Goal: Task Accomplishment & Management: Complete application form

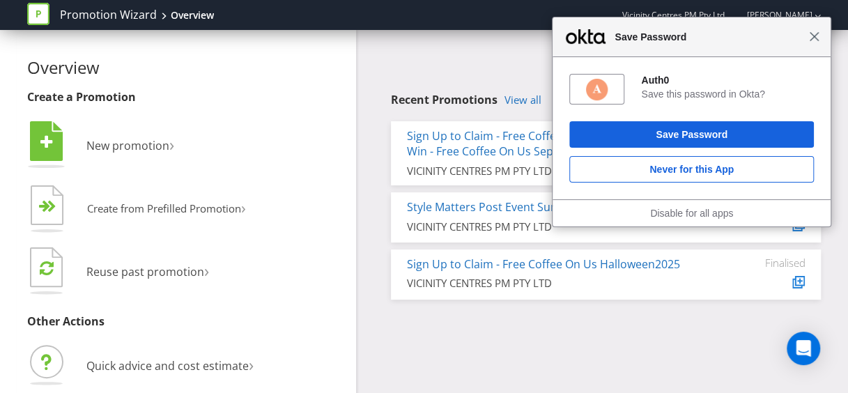
click at [818, 41] on span "Close" at bounding box center [814, 36] width 10 height 10
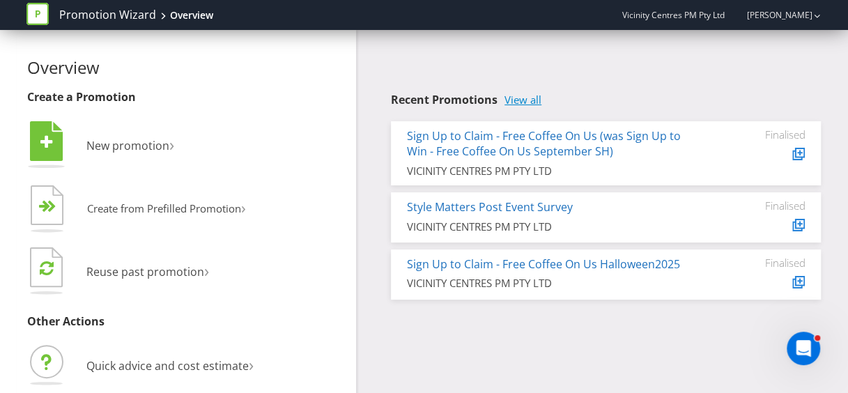
click at [526, 106] on link "View all" at bounding box center [523, 100] width 37 height 12
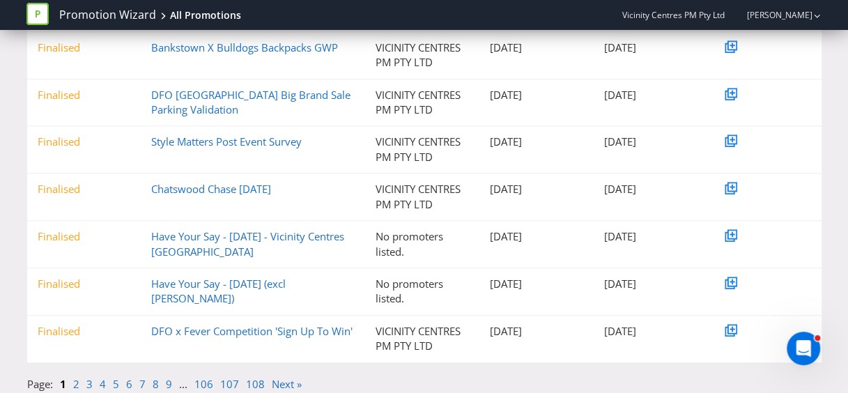
scroll to position [358, 0]
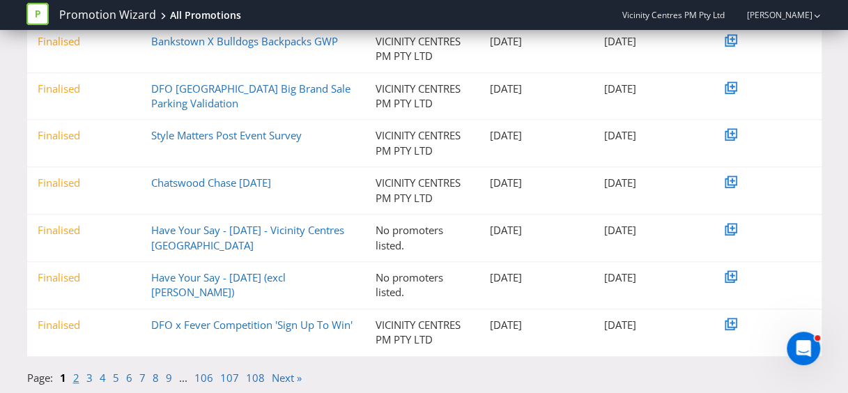
click at [76, 374] on link "2" at bounding box center [76, 378] width 6 height 14
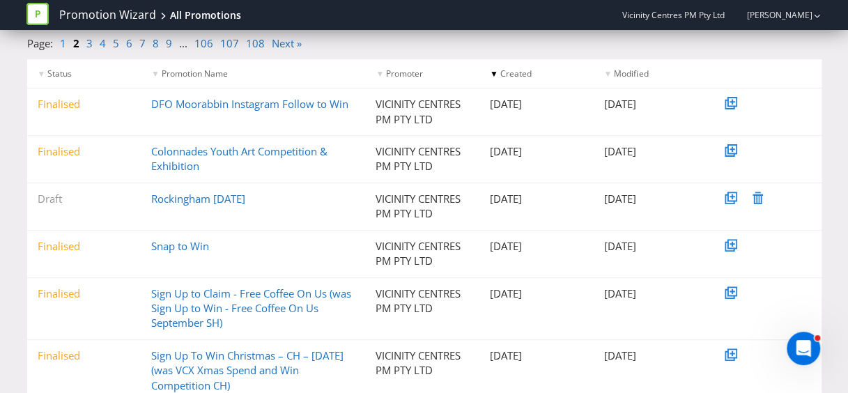
scroll to position [0, 0]
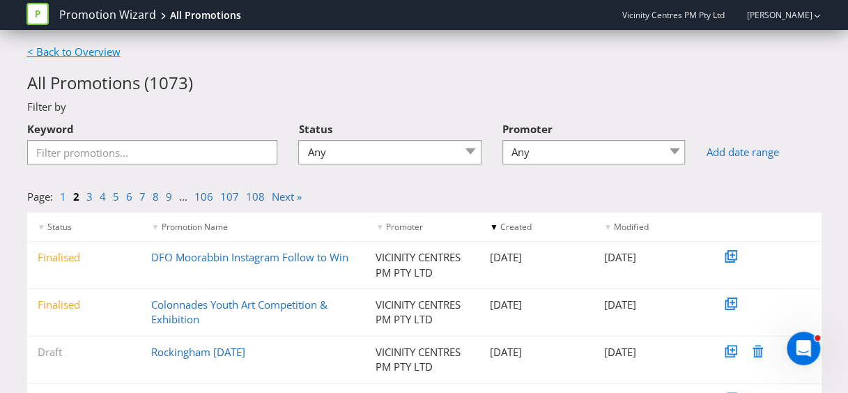
click at [45, 51] on link "< Back to Overview" at bounding box center [73, 52] width 93 height 14
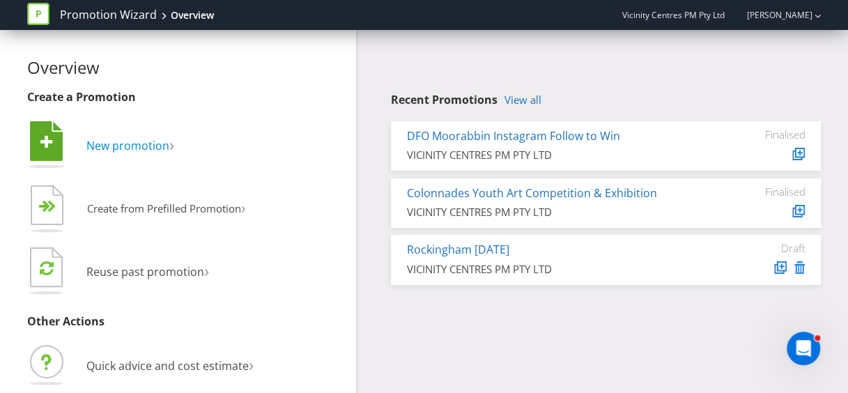
click at [172, 140] on span "›" at bounding box center [171, 143] width 5 height 23
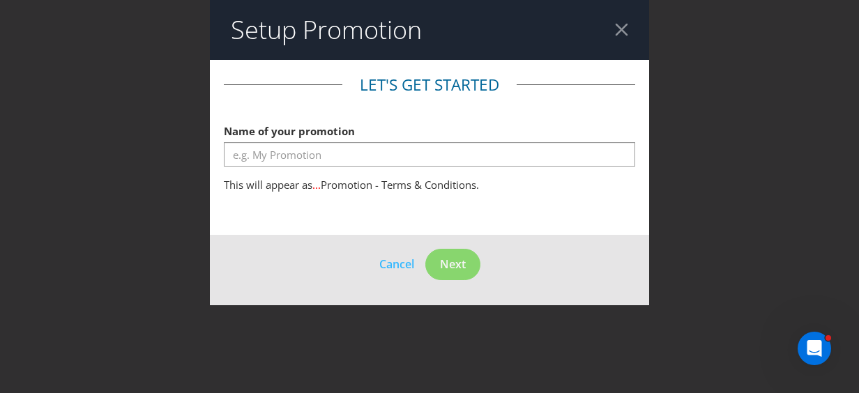
click at [620, 28] on div at bounding box center [621, 29] width 13 height 13
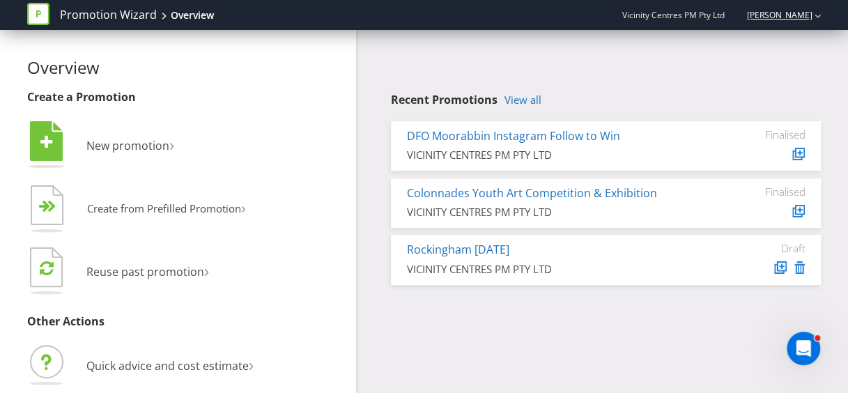
click at [800, 14] on link "[PERSON_NAME]" at bounding box center [772, 15] width 79 height 12
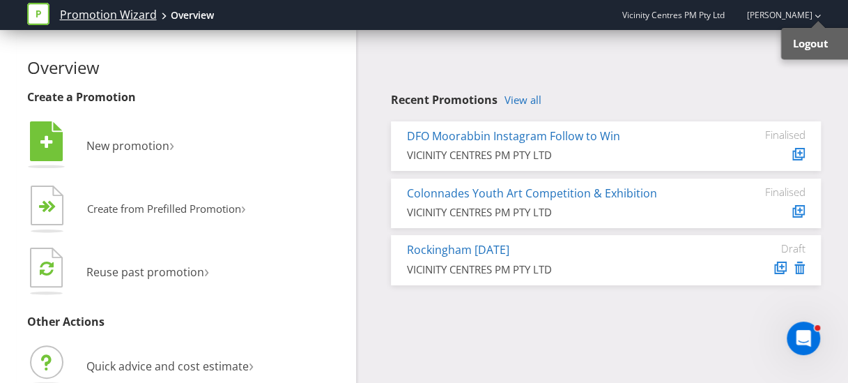
click at [102, 17] on link "Promotion Wizard" at bounding box center [108, 15] width 97 height 16
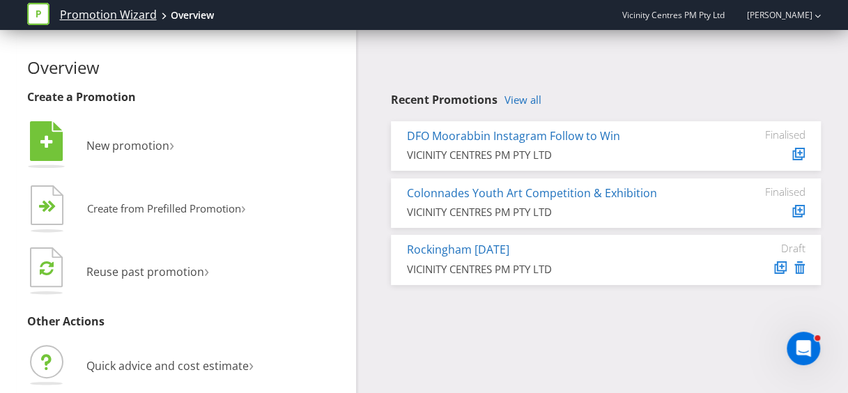
click at [91, 14] on link "Promotion Wizard" at bounding box center [108, 15] width 97 height 16
click at [69, 70] on h2 "Overview" at bounding box center [186, 68] width 319 height 18
click at [33, 13] on icon at bounding box center [37, 14] width 22 height 22
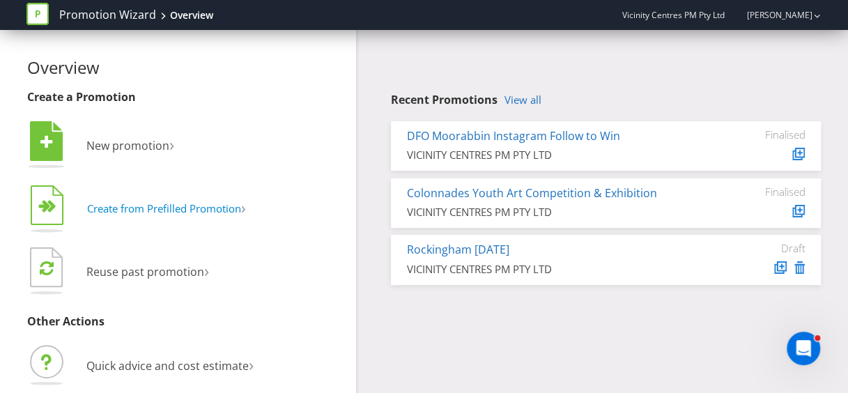
click at [245, 211] on span "›" at bounding box center [243, 208] width 5 height 22
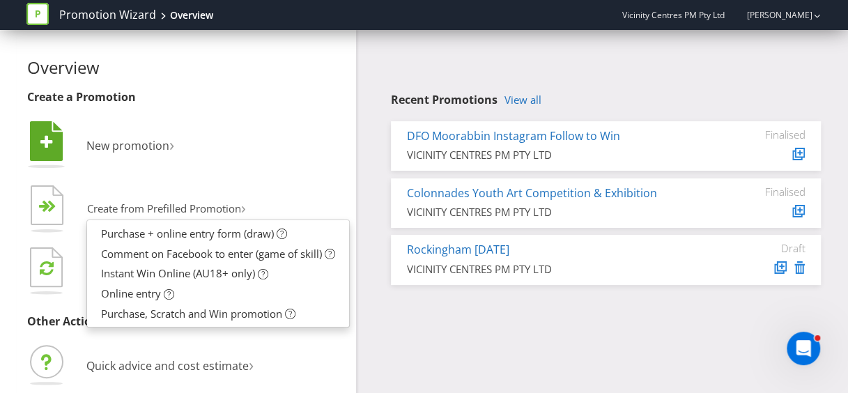
click at [301, 173] on li " New promotion ›" at bounding box center [186, 147] width 319 height 56
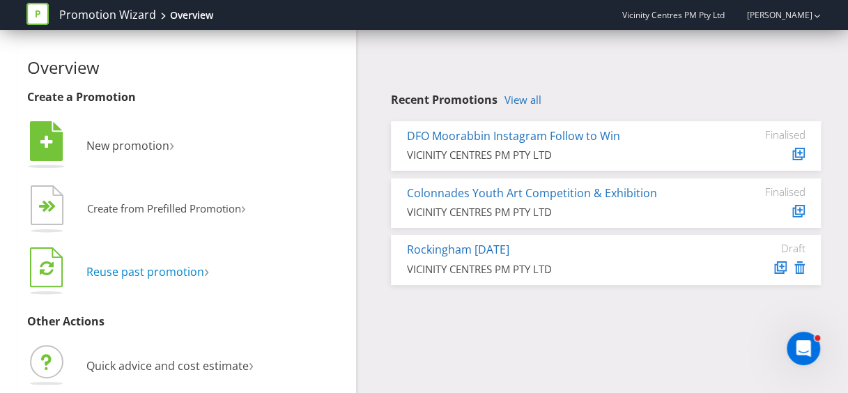
click at [203, 269] on span "Reuse past promotion" at bounding box center [145, 271] width 118 height 15
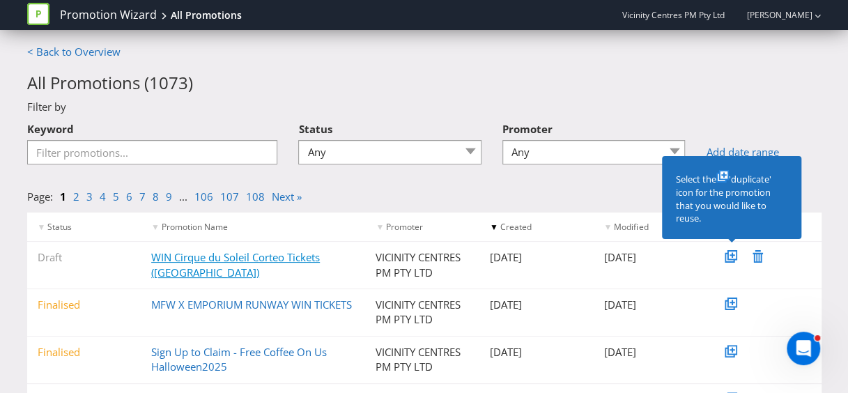
click at [183, 259] on link "WIN Cirque du Soleil Corteo Tickets ([GEOGRAPHIC_DATA])" at bounding box center [235, 264] width 169 height 29
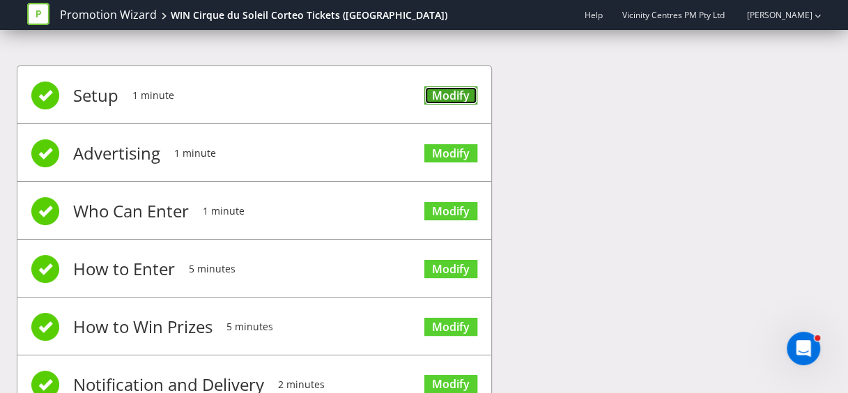
click at [434, 96] on link "Modify" at bounding box center [451, 95] width 53 height 19
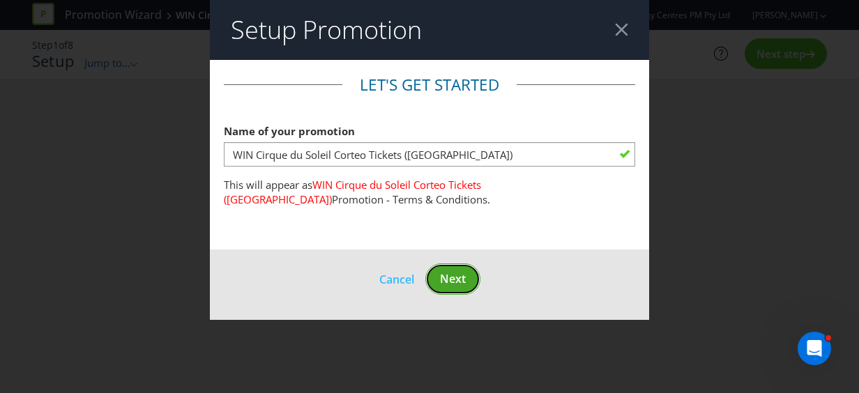
click at [456, 280] on span "Next" at bounding box center [453, 278] width 26 height 15
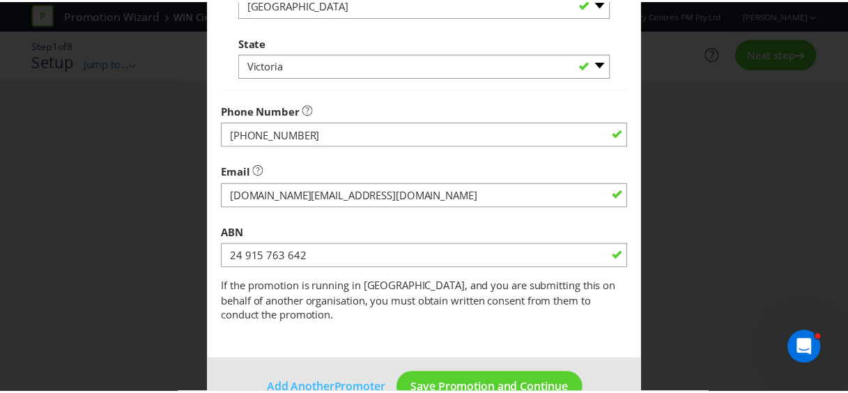
scroll to position [516, 0]
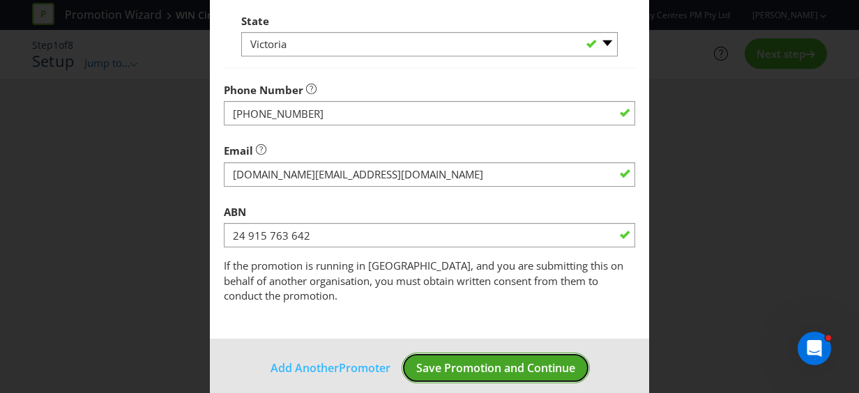
click at [508, 360] on span "Save Promotion and Continue" at bounding box center [495, 367] width 159 height 15
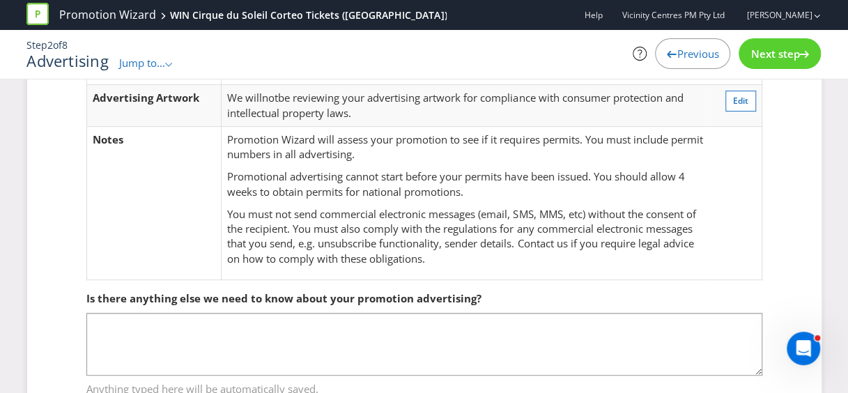
scroll to position [256, 0]
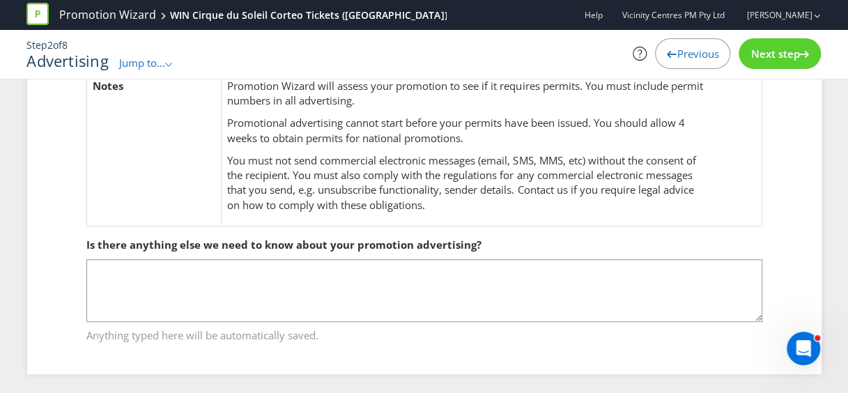
click at [791, 49] on span "Next step" at bounding box center [775, 54] width 49 height 14
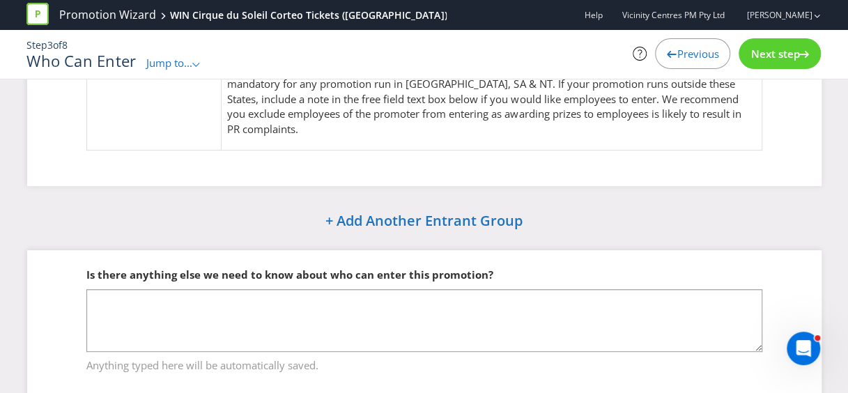
scroll to position [182, 0]
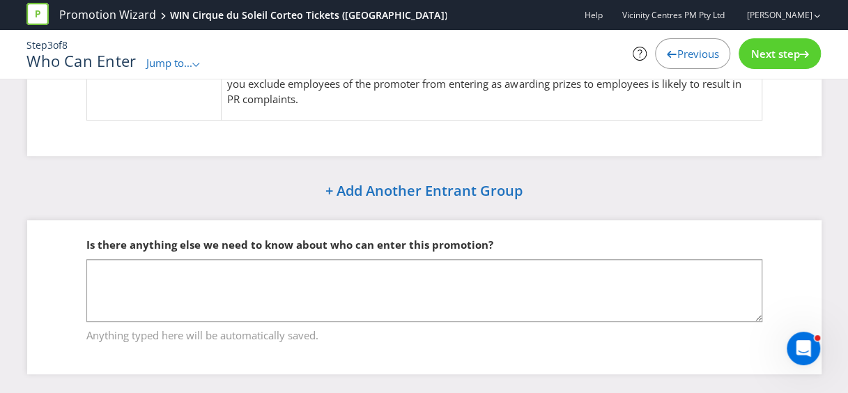
click at [769, 52] on span "Next step" at bounding box center [775, 54] width 49 height 14
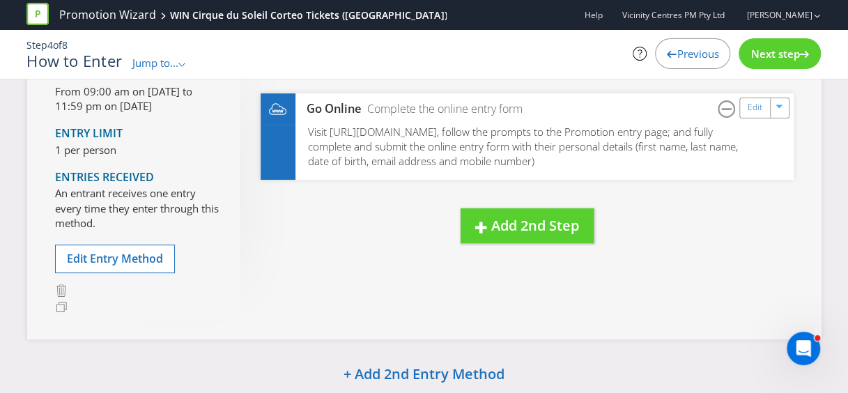
scroll to position [139, 0]
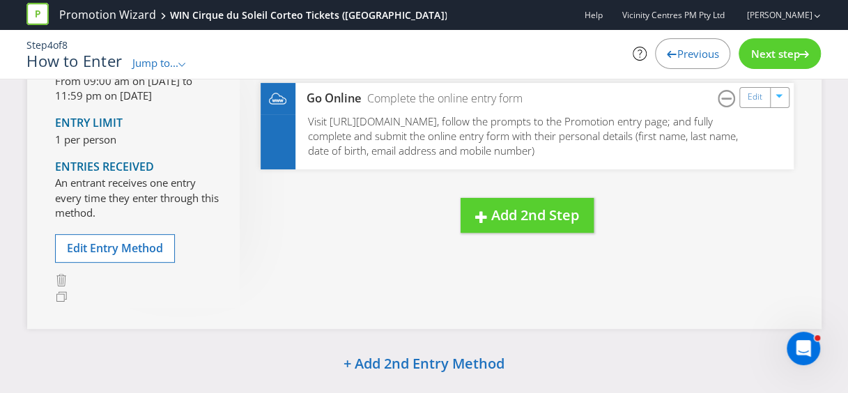
click at [779, 54] on span "Next step" at bounding box center [775, 54] width 49 height 14
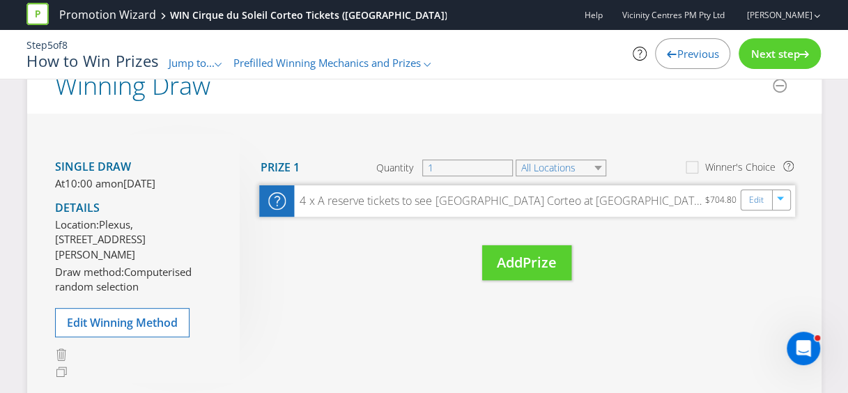
click at [695, 201] on div "4 x A reserve tickets to see [GEOGRAPHIC_DATA] Corteo at [GEOGRAPHIC_DATA] [DAT…" at bounding box center [499, 201] width 411 height 16
click at [780, 202] on icon "button" at bounding box center [781, 201] width 8 height 8
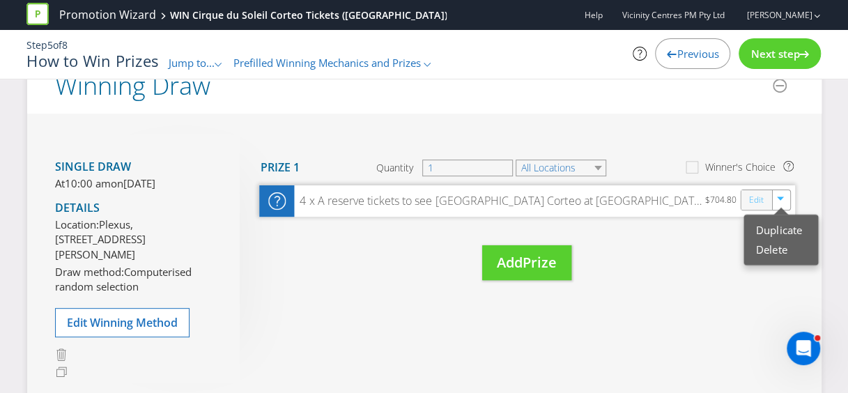
click at [756, 200] on link "Edit" at bounding box center [756, 200] width 15 height 16
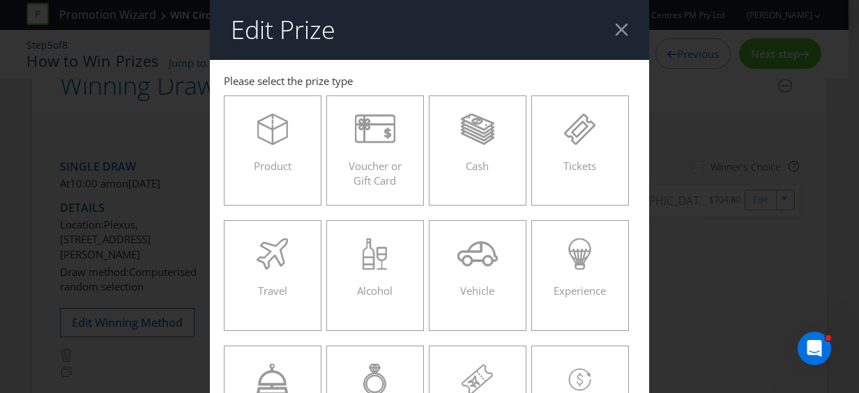
click at [616, 25] on div at bounding box center [621, 29] width 13 height 13
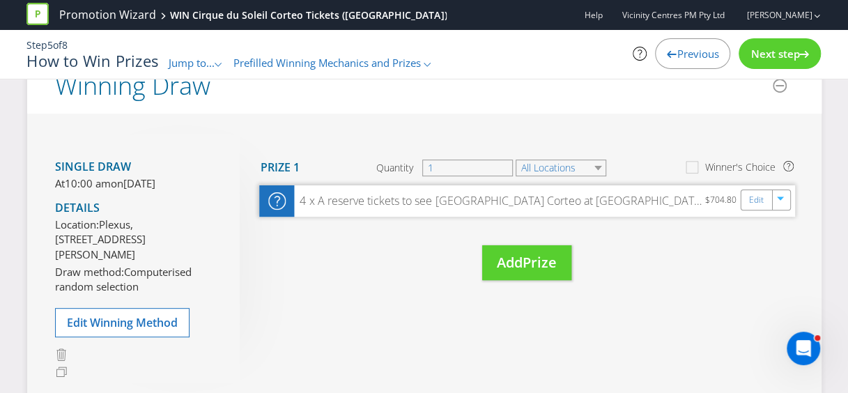
click at [487, 195] on div "4 x A reserve tickets to see [GEOGRAPHIC_DATA] Corteo at [GEOGRAPHIC_DATA] [DAT…" at bounding box center [499, 201] width 411 height 16
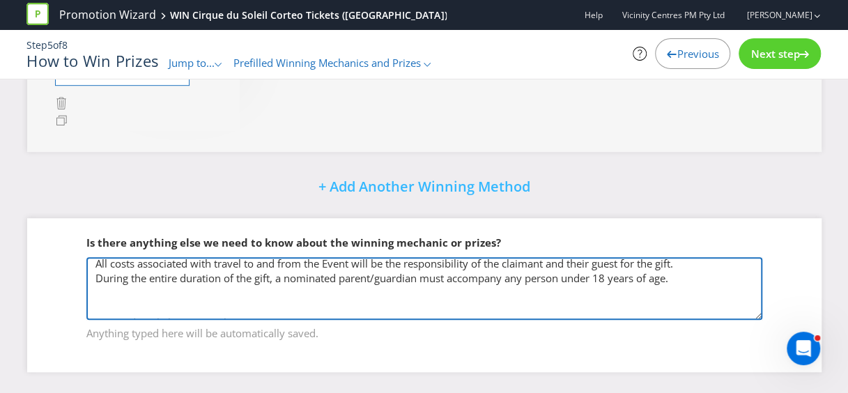
scroll to position [110, 0]
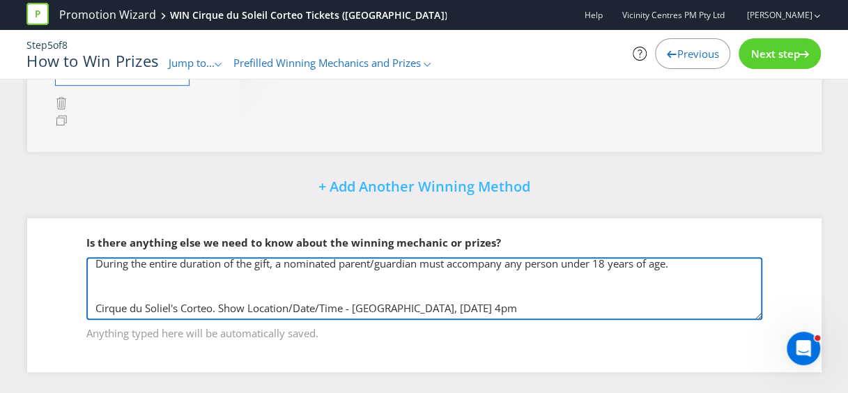
click at [624, 308] on textarea "If the claimant is unwilling or unable to attend at the designated time for the…" at bounding box center [424, 288] width 676 height 63
type textarea "If the claimant is unwilling or unable to attend at the designated time for the…"
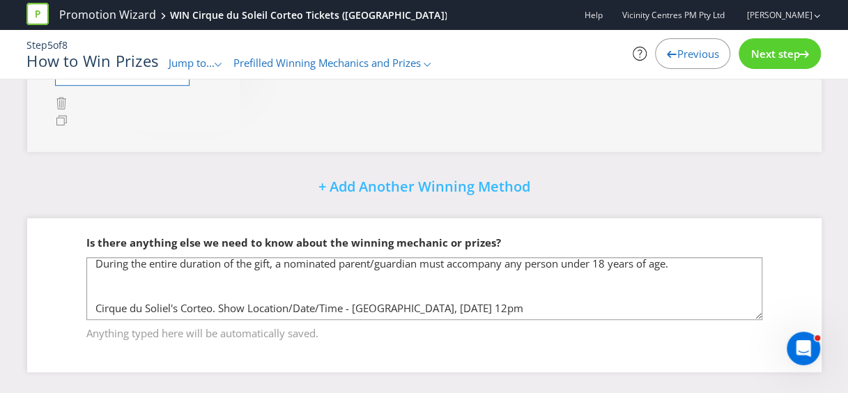
click at [515, 117] on div "Single draw At 10:00 am [DATE][DATE] Details Location: [GEOGRAPHIC_DATA][STREET…" at bounding box center [424, 7] width 795 height 290
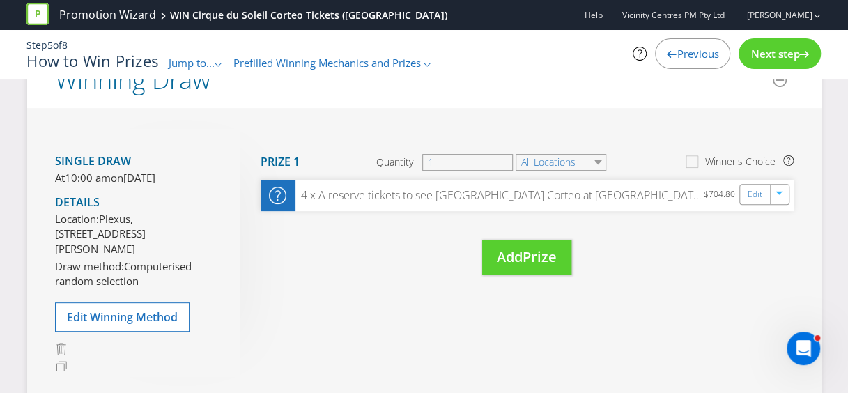
scroll to position [125, 0]
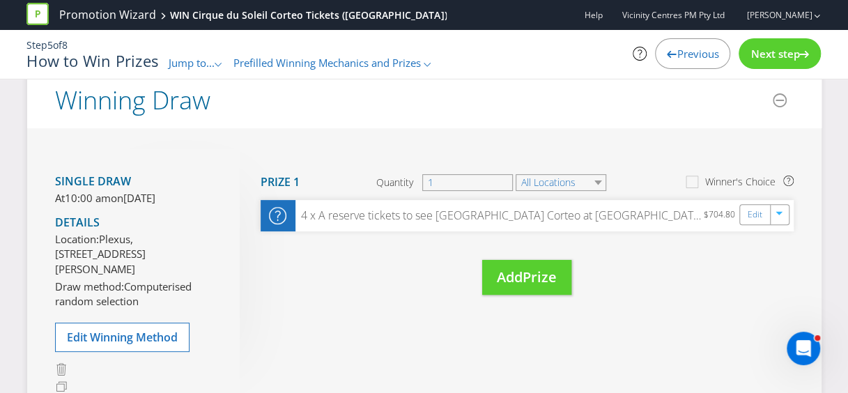
click at [775, 52] on span "Next step" at bounding box center [775, 54] width 49 height 14
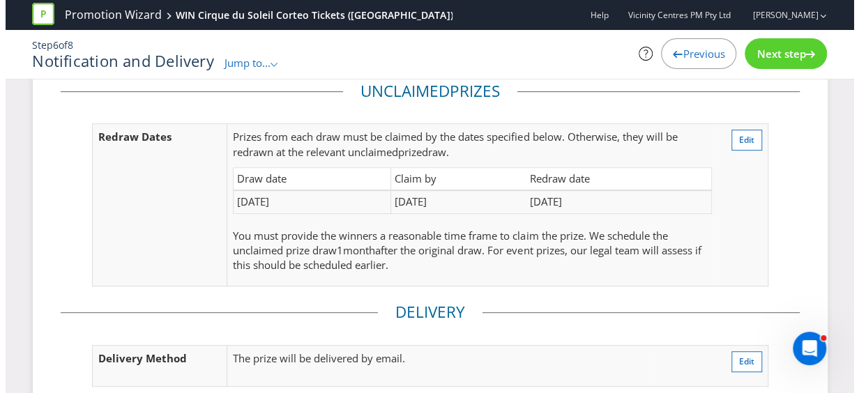
scroll to position [279, 0]
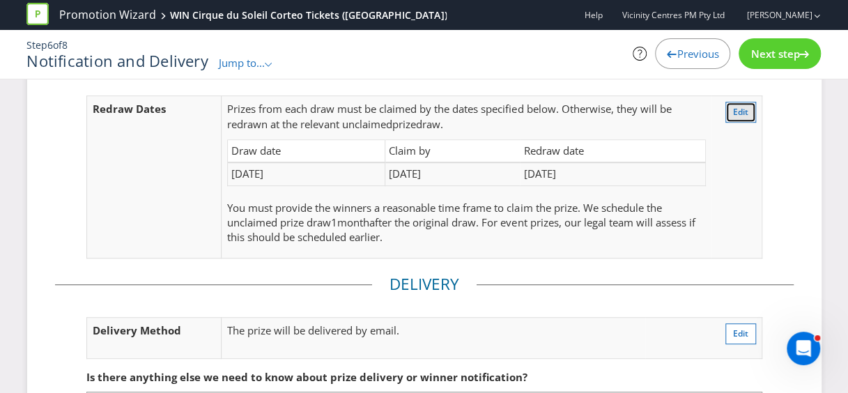
click at [736, 118] on span "Edit" at bounding box center [740, 112] width 15 height 12
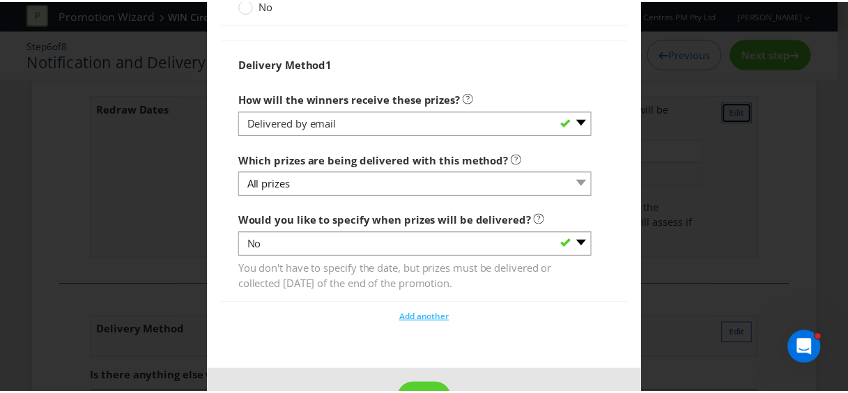
scroll to position [1630, 0]
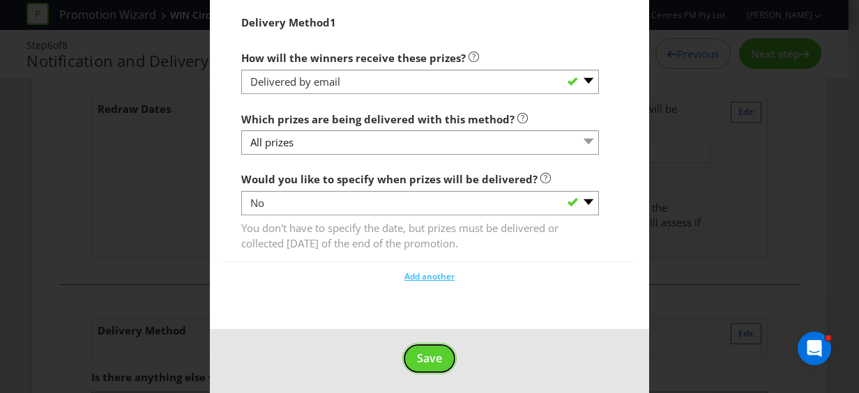
click at [424, 351] on span "Save" at bounding box center [429, 358] width 25 height 15
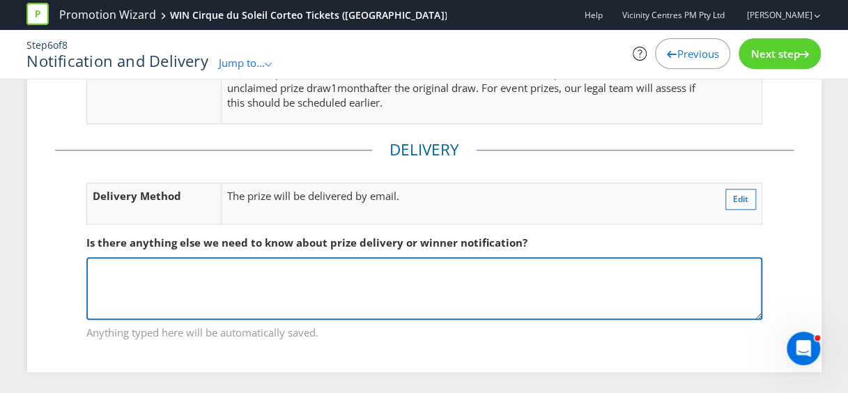
scroll to position [424, 0]
click at [207, 284] on textarea at bounding box center [424, 288] width 676 height 63
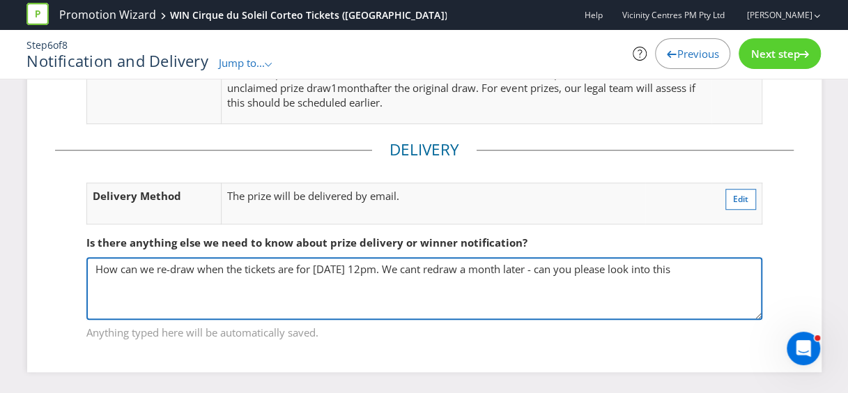
type textarea "How can we re-draw when the tickets are for [DATE] 12pm. We cant redraw a month…"
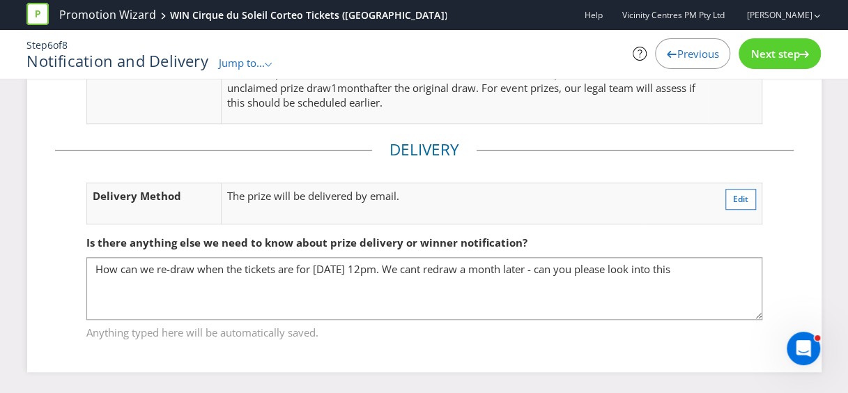
click at [789, 58] on span "Next step" at bounding box center [775, 54] width 49 height 14
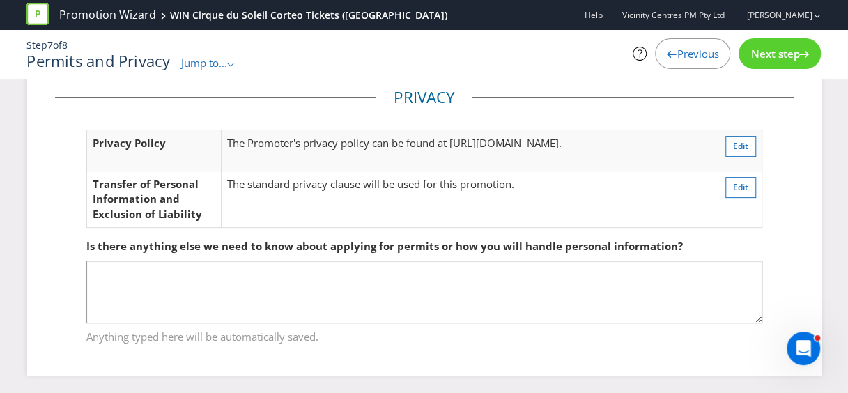
scroll to position [130, 0]
click at [772, 54] on span "Next step" at bounding box center [775, 54] width 49 height 14
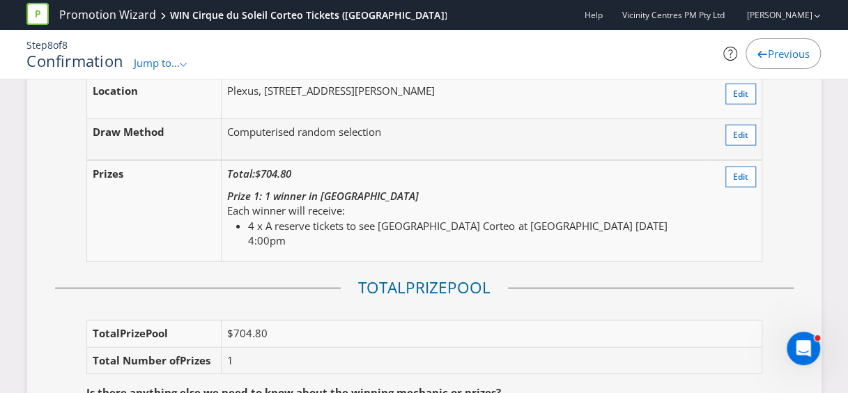
scroll to position [1743, 0]
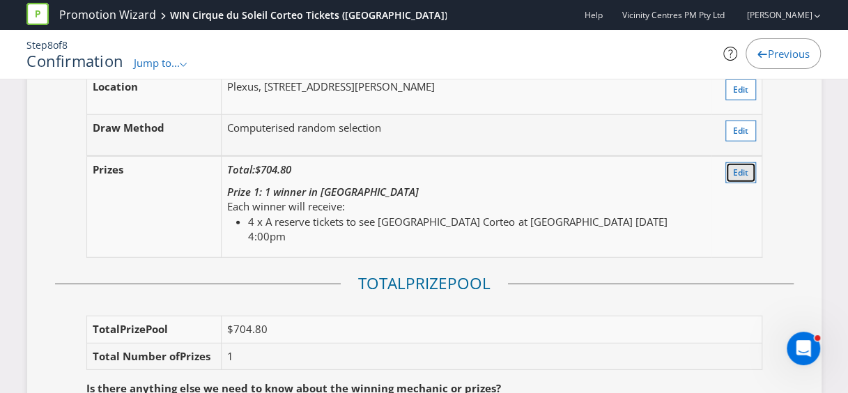
click at [740, 177] on span "Edit" at bounding box center [740, 173] width 15 height 12
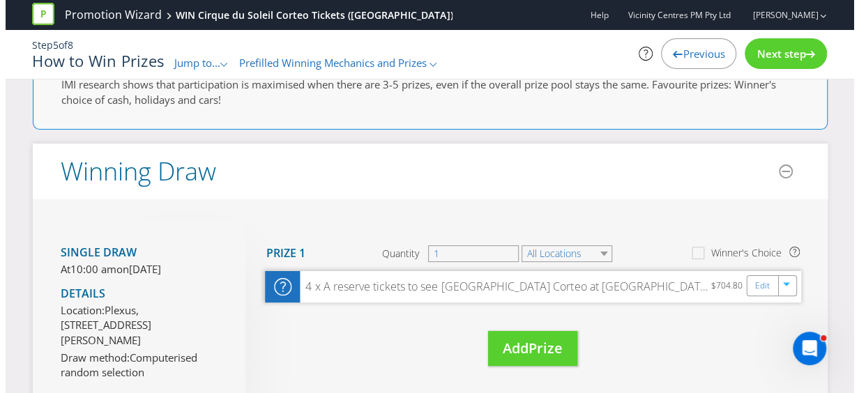
scroll to position [70, 0]
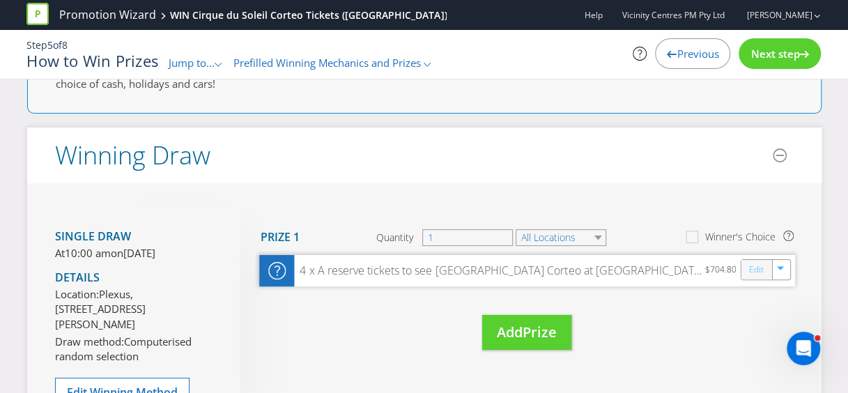
click at [753, 271] on link "Edit" at bounding box center [756, 269] width 15 height 16
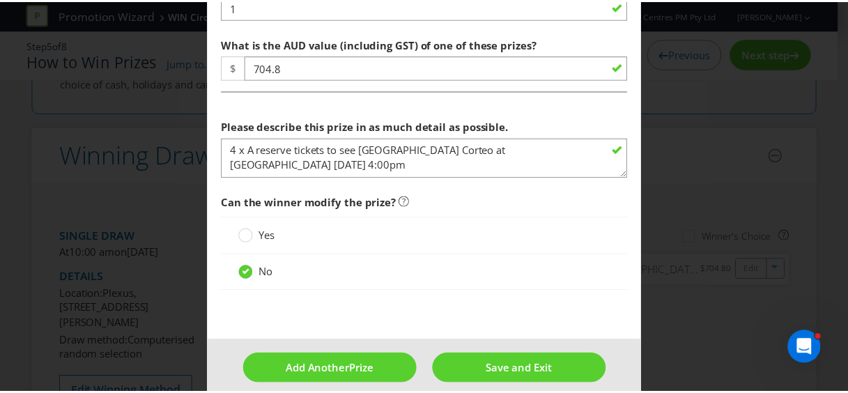
scroll to position [627, 0]
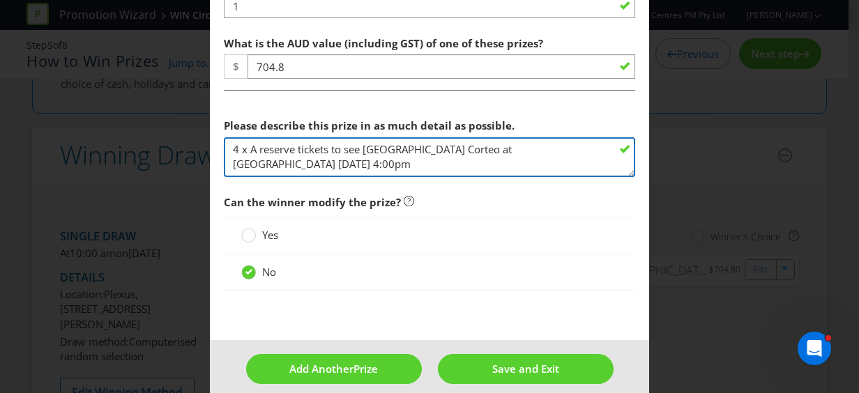
click at [416, 165] on textarea "4 x A reserve tickets to see [GEOGRAPHIC_DATA] Corteo at [GEOGRAPHIC_DATA] [DAT…" at bounding box center [429, 157] width 411 height 40
click at [343, 162] on textarea "4 x A reserve tickets to see [GEOGRAPHIC_DATA] Corteo at [GEOGRAPHIC_DATA] [DAT…" at bounding box center [429, 157] width 411 height 40
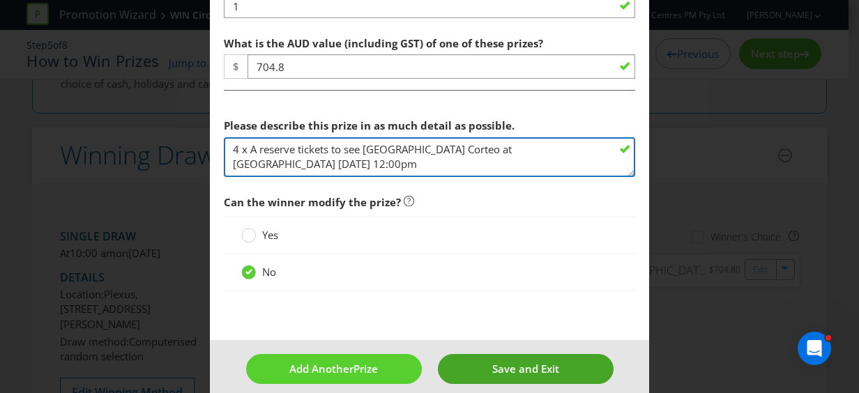
type textarea "4 x A reserve tickets to see [GEOGRAPHIC_DATA] Corteo at [GEOGRAPHIC_DATA] [DAT…"
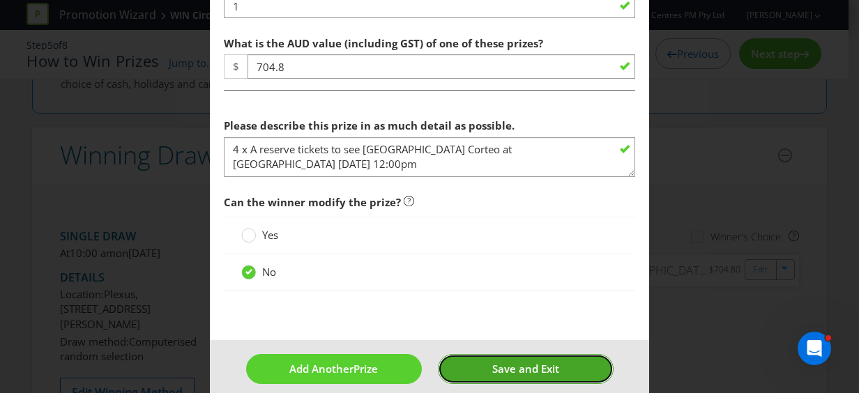
click at [492, 370] on span "Save and Exit" at bounding box center [525, 369] width 67 height 14
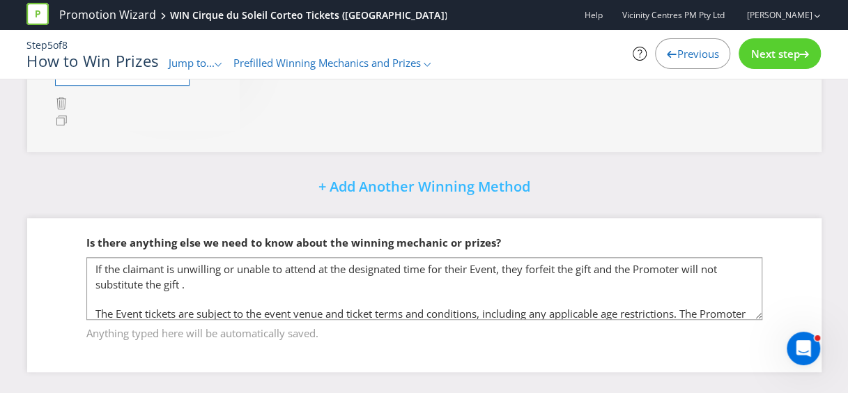
click at [781, 47] on span "Next step" at bounding box center [775, 54] width 49 height 14
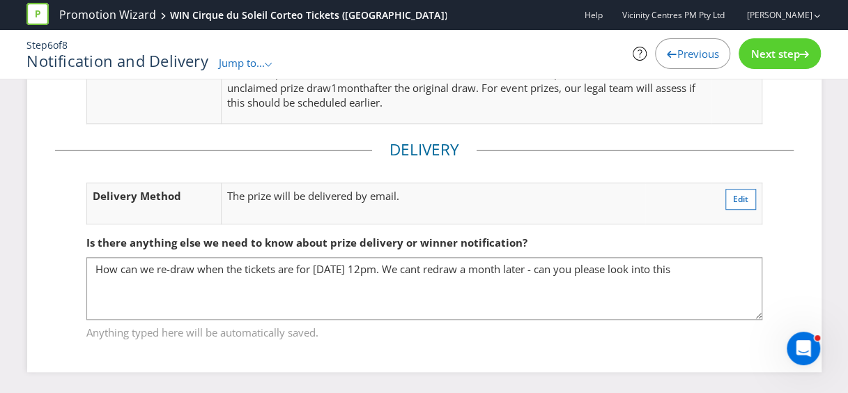
scroll to position [424, 0]
click at [785, 56] on span "Next step" at bounding box center [775, 54] width 49 height 14
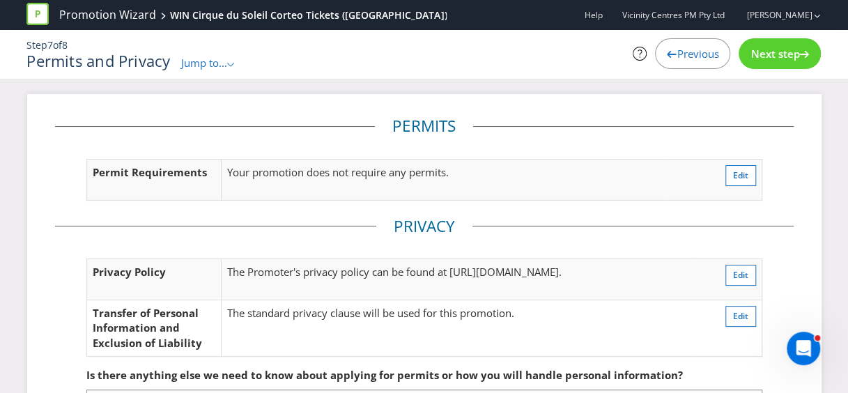
click at [787, 47] on span "Next step" at bounding box center [775, 54] width 49 height 14
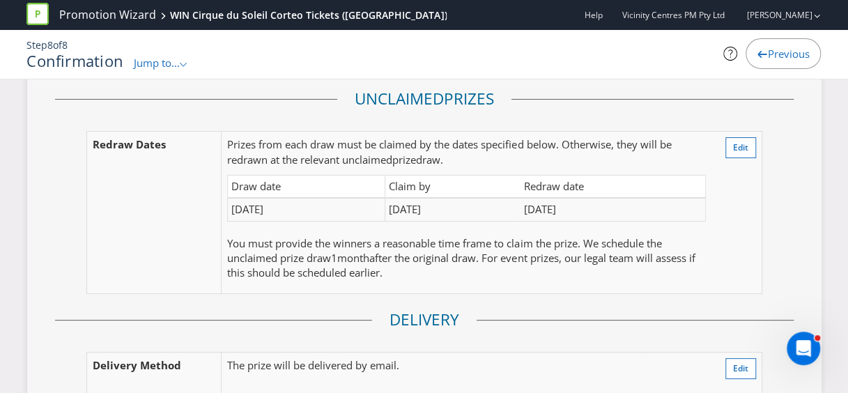
scroll to position [2510, 0]
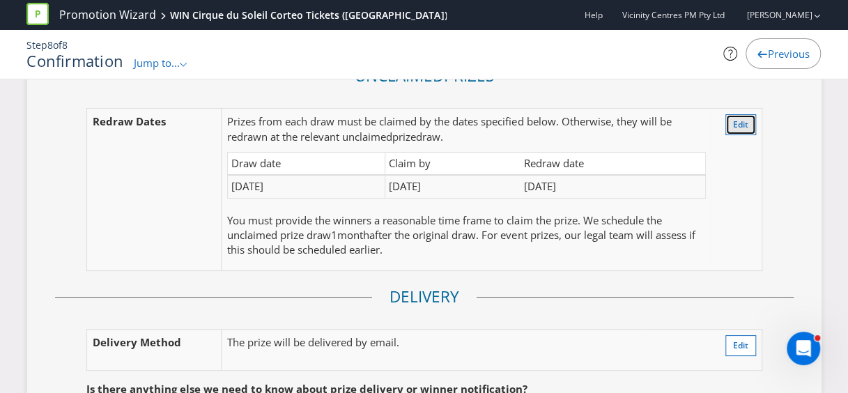
click at [738, 135] on button "Edit" at bounding box center [741, 124] width 31 height 21
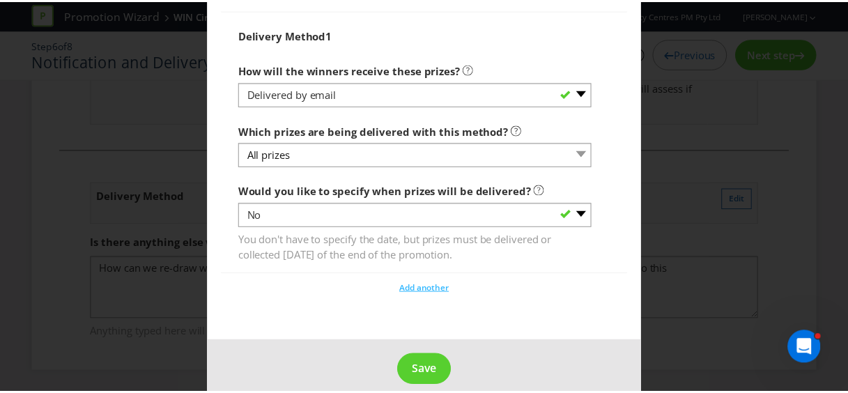
scroll to position [1630, 0]
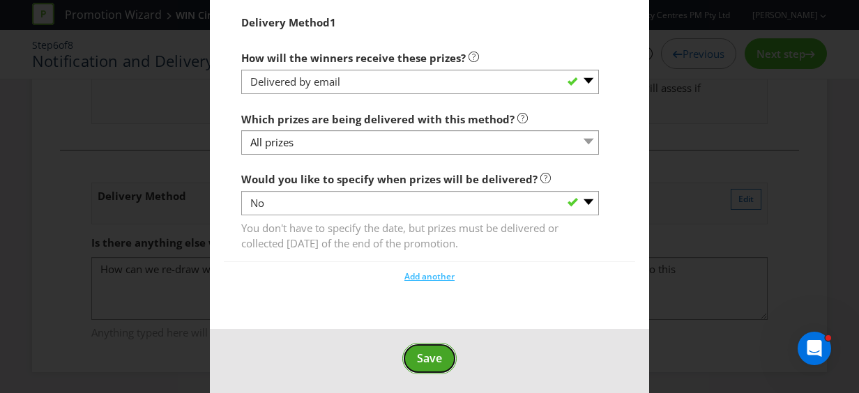
click at [427, 351] on span "Save" at bounding box center [429, 358] width 25 height 15
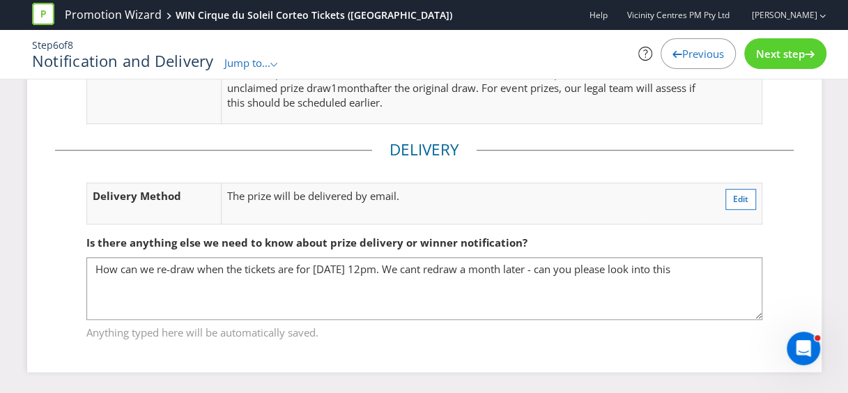
click at [800, 53] on span "Next step" at bounding box center [780, 54] width 49 height 14
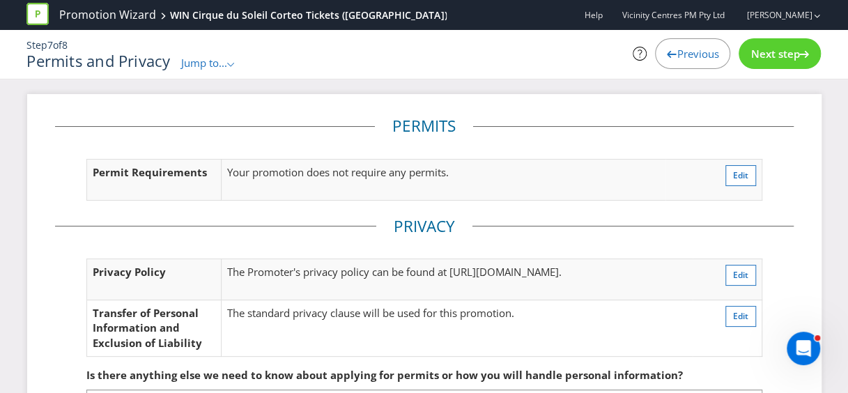
click at [776, 49] on span "Next step" at bounding box center [775, 54] width 49 height 14
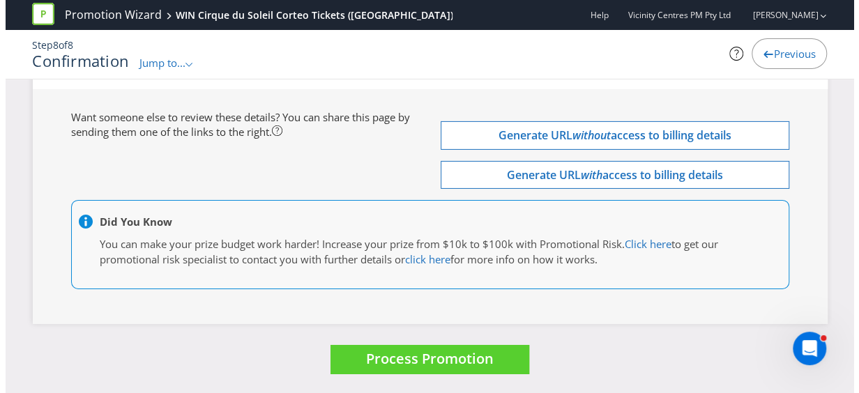
scroll to position [4725, 0]
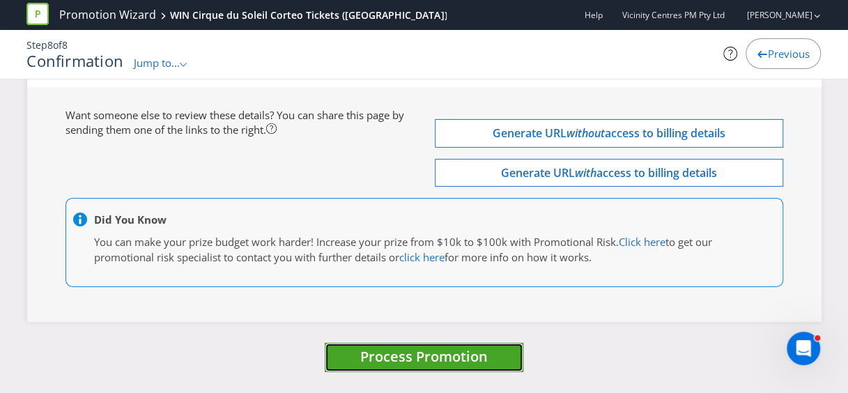
click at [429, 357] on span "Process Promotion" at bounding box center [424, 356] width 128 height 19
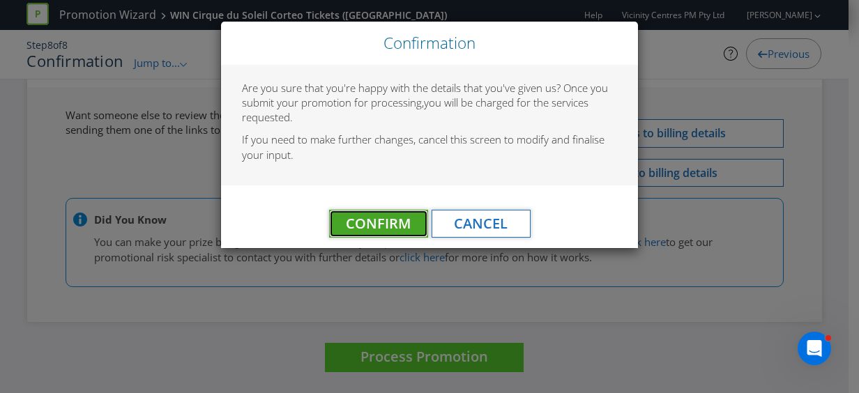
click at [378, 224] on span "Confirm" at bounding box center [378, 223] width 65 height 19
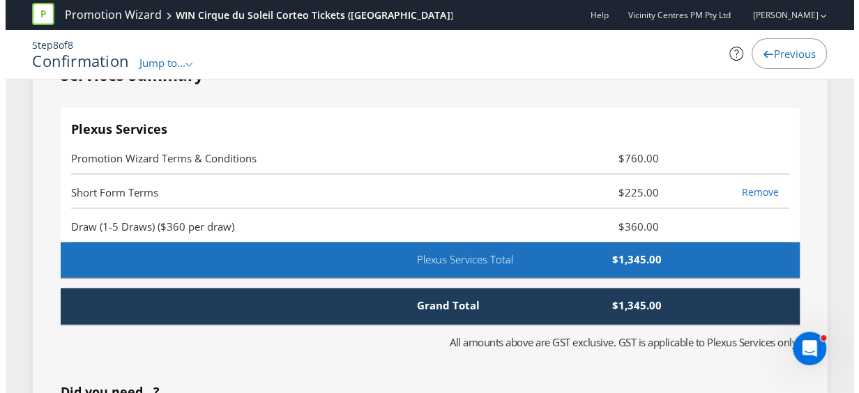
scroll to position [0, 0]
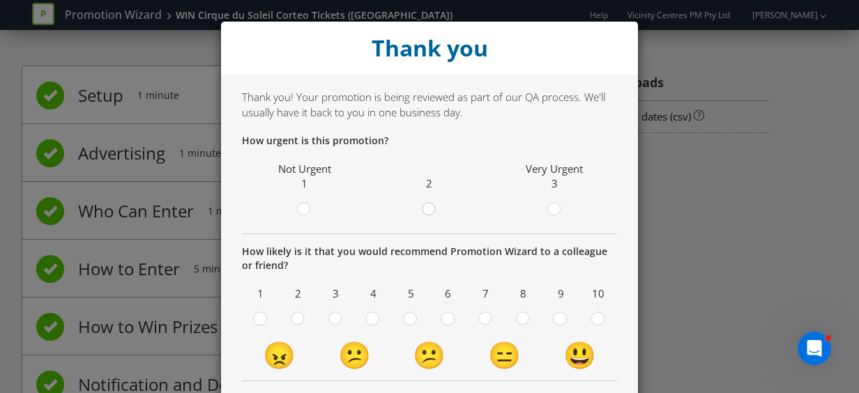
click at [426, 208] on div at bounding box center [429, 204] width 7 height 7
click at [0, 0] on input "radio" at bounding box center [0, 0] width 0 height 0
click at [521, 318] on div at bounding box center [522, 314] width 7 height 7
click at [0, 0] on input "radio" at bounding box center [0, 0] width 0 height 0
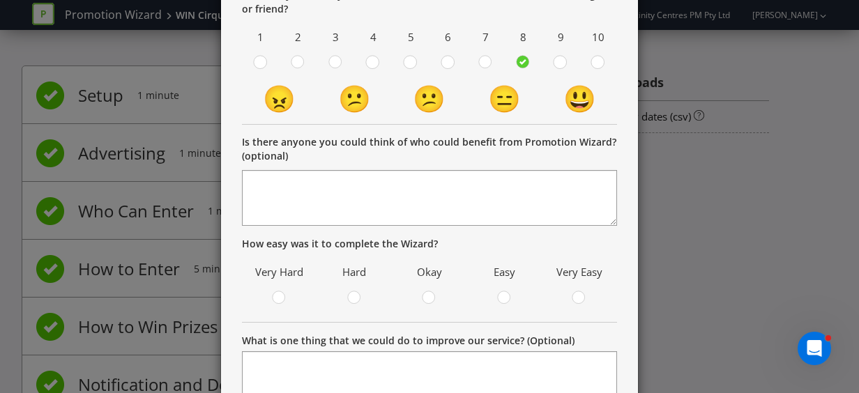
scroll to position [279, 0]
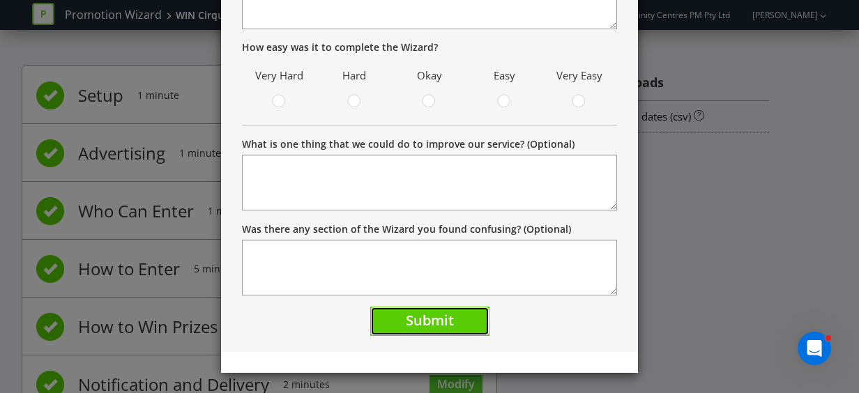
click at [398, 314] on button "Submit" at bounding box center [429, 322] width 119 height 30
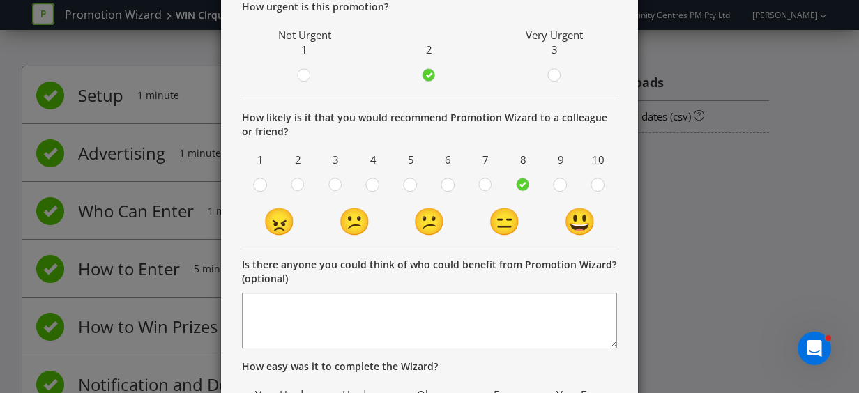
scroll to position [0, 0]
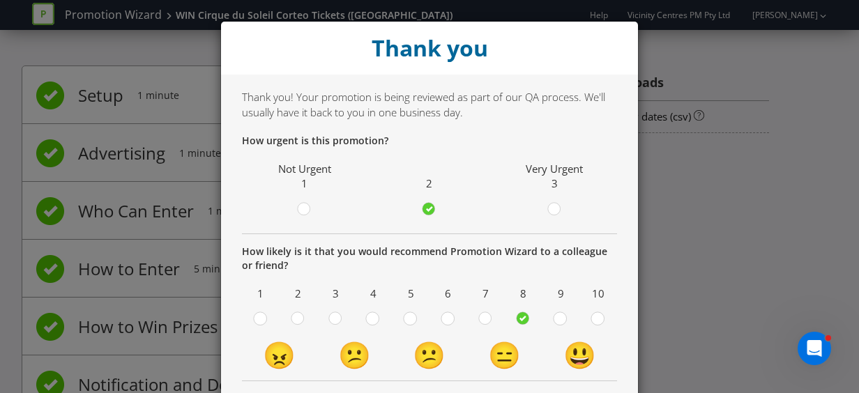
click at [723, 276] on div "Thank you Thank you! Your promotion is being reviewed as part of our QA process…" at bounding box center [429, 196] width 859 height 393
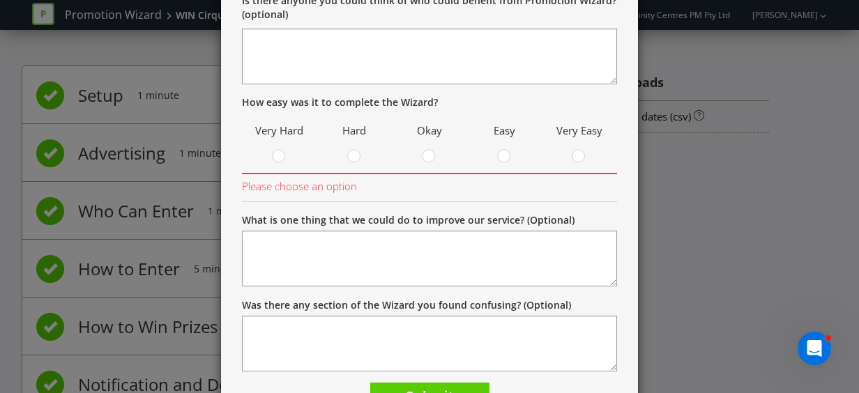
scroll to position [474, 0]
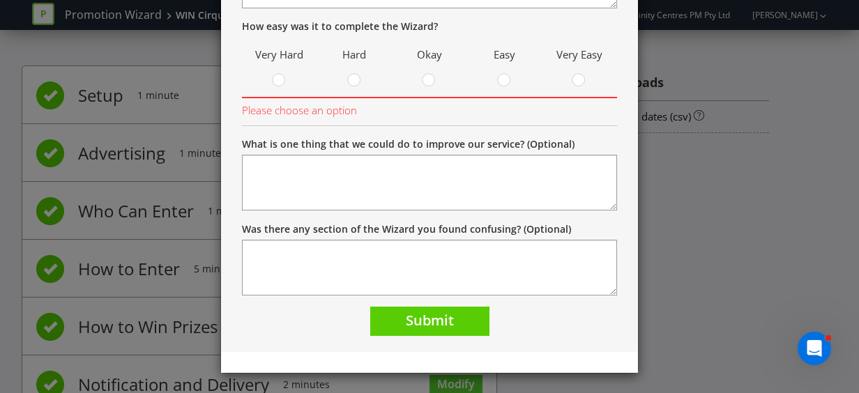
click at [439, 80] on span at bounding box center [440, 82] width 3 height 13
click at [0, 0] on input "radio" at bounding box center [0, 0] width 0 height 0
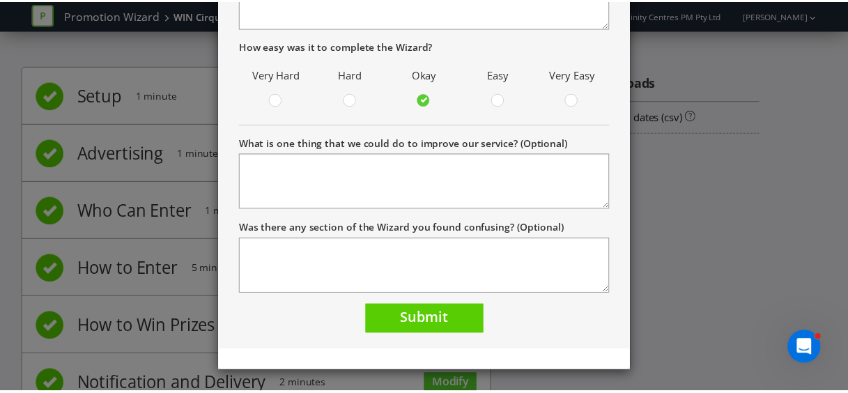
scroll to position [453, 0]
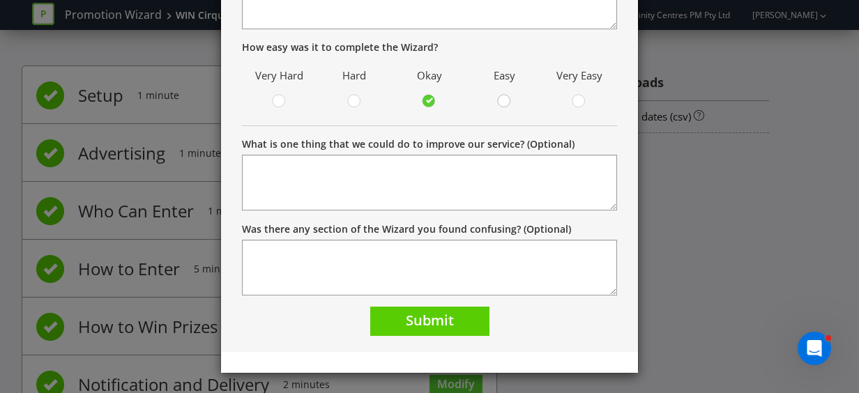
click at [501, 98] on div at bounding box center [504, 96] width 7 height 7
click at [0, 0] on input "radio" at bounding box center [0, 0] width 0 height 0
click at [466, 331] on button "Submit" at bounding box center [429, 322] width 119 height 30
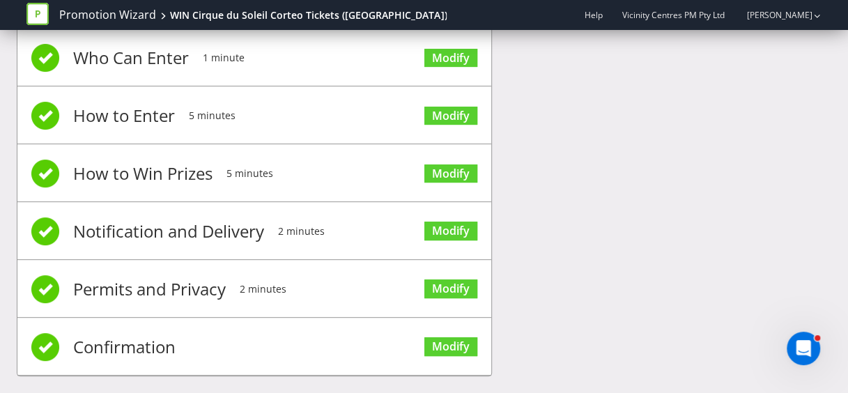
scroll to position [165, 0]
